Goal: Find contact information: Find contact information

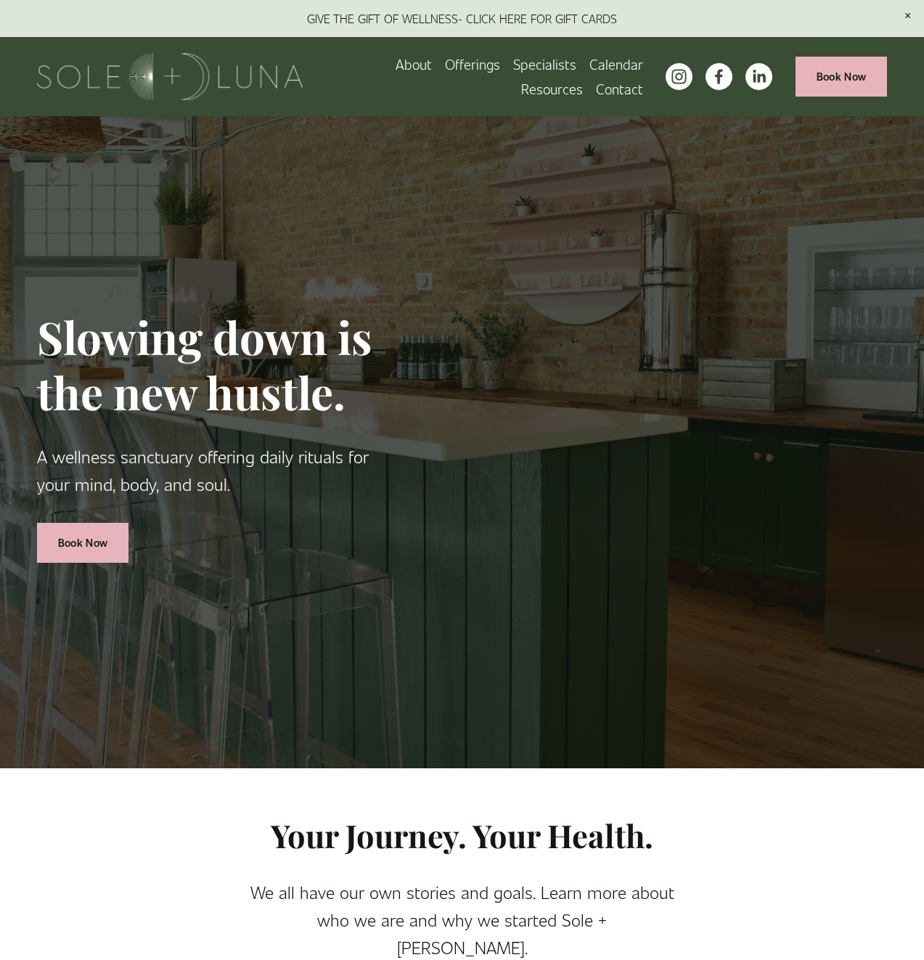
click at [655, 82] on div at bounding box center [707, 76] width 129 height 27
click at [666, 78] on div at bounding box center [707, 76] width 129 height 27
click at [676, 68] on icon "instagram-unauth" at bounding box center [679, 77] width 18 height 18
click at [684, 79] on use "instagram-unauth" at bounding box center [679, 76] width 15 height 15
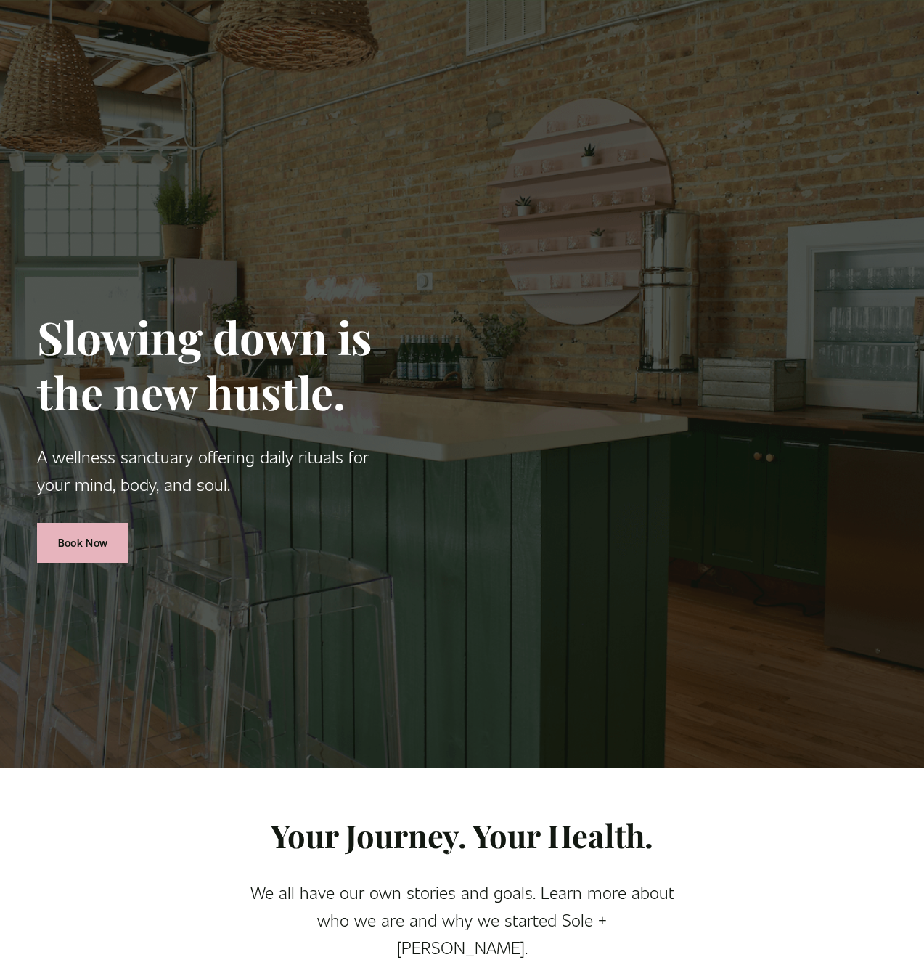
scroll to position [2554, 0]
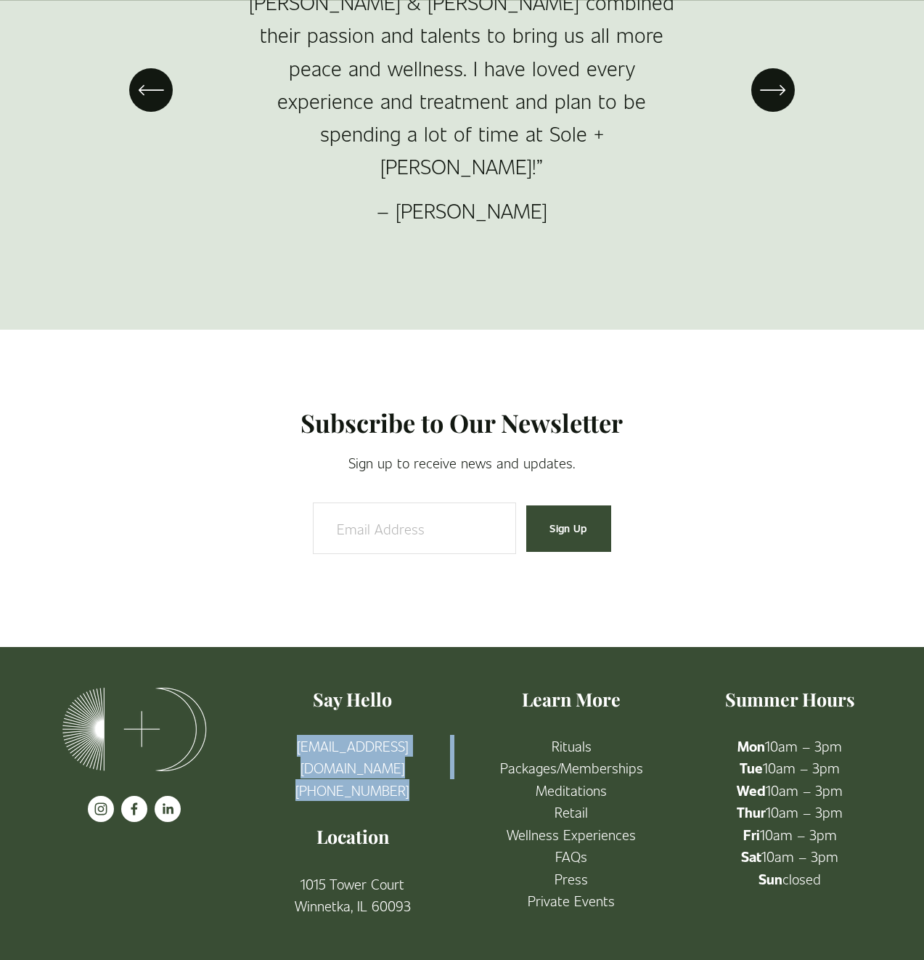
drag, startPoint x: 408, startPoint y: 779, endPoint x: 250, endPoint y: 745, distance: 161.9
click at [250, 745] on div "Say Hello info@solelunawellness.com (224) 505-5990 Location 1015 Tower Court Wi…" at bounding box center [352, 802] width 218 height 230
copy p "info@solelunawellness.com (224) 505-5990"
